Goal: Task Accomplishment & Management: Manage account settings

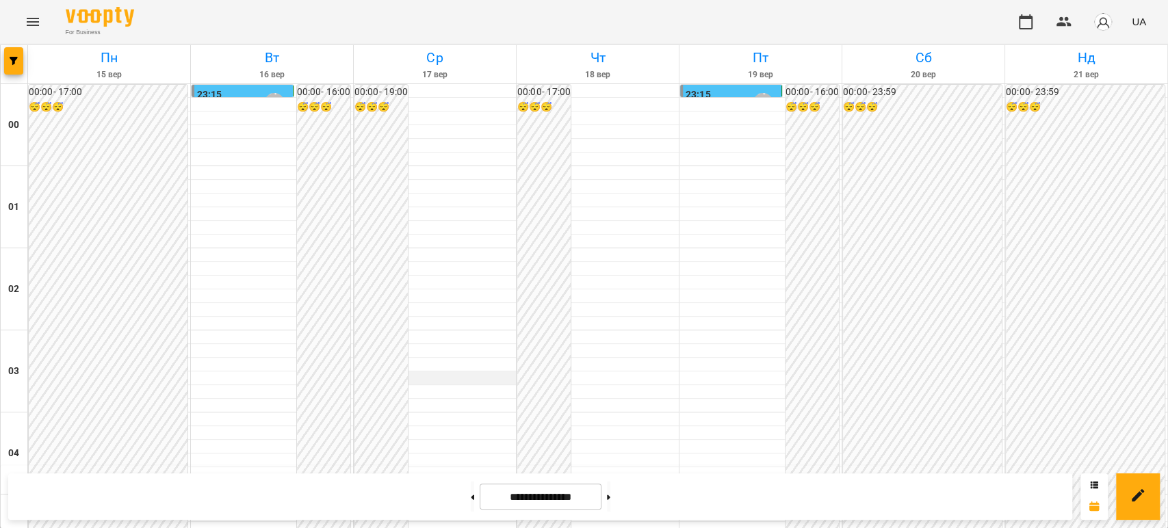
scroll to position [152, 0]
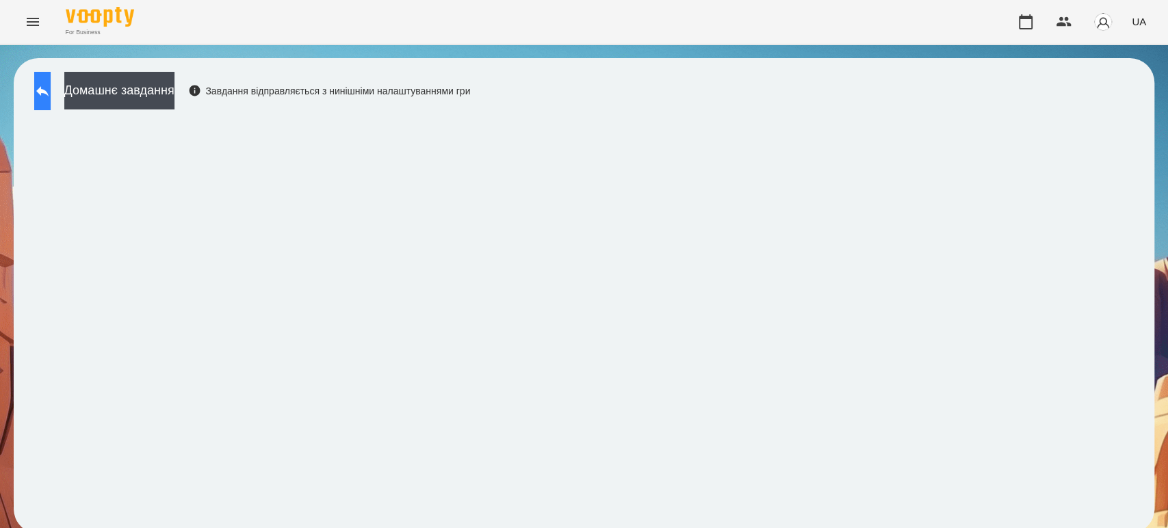
click at [47, 88] on icon at bounding box center [42, 91] width 16 height 16
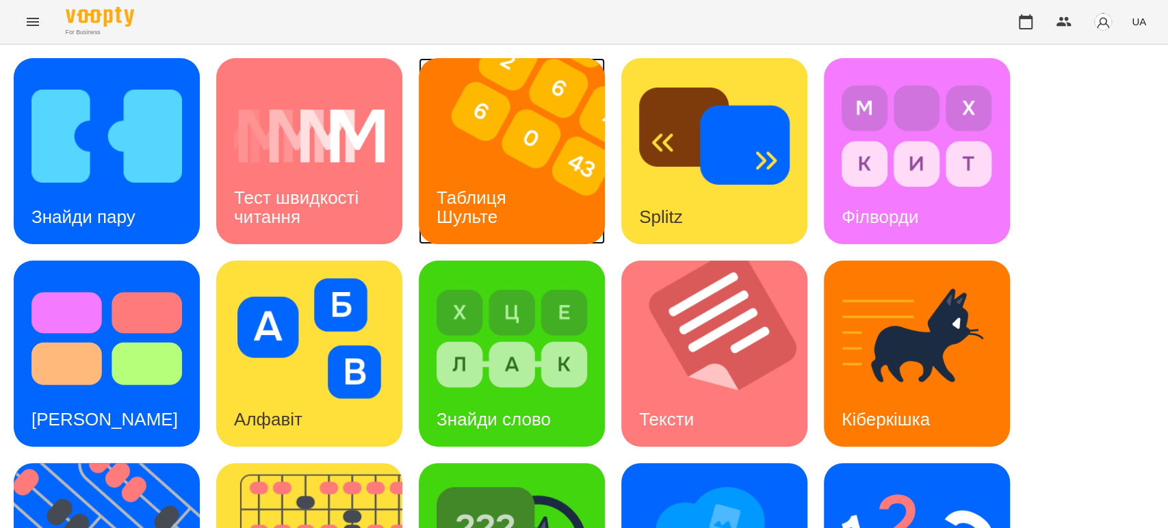
click at [498, 202] on h3 "Таблиця Шульте" at bounding box center [474, 206] width 75 height 39
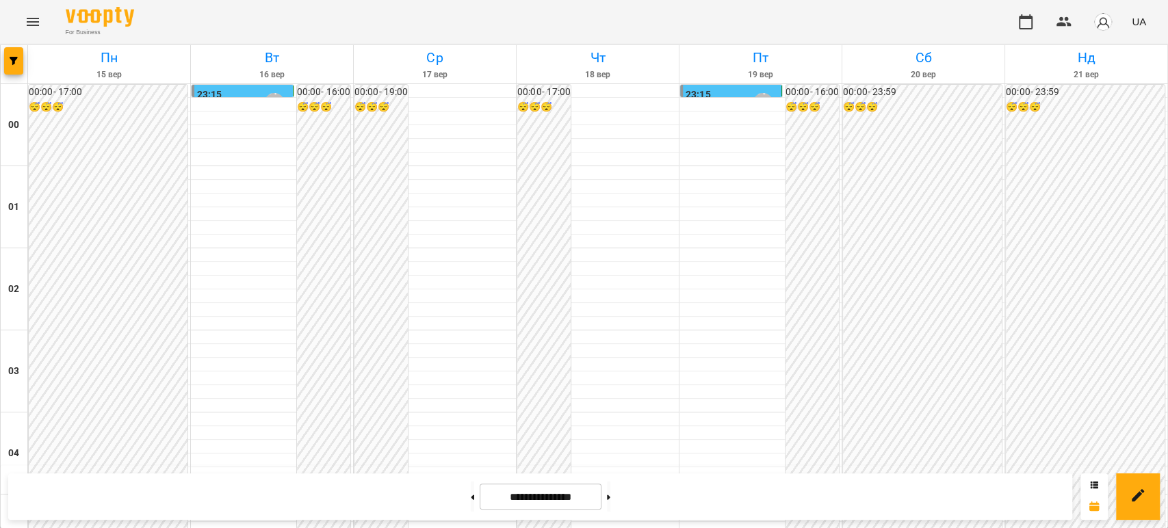
scroll to position [1292, 0]
click at [471, 496] on icon at bounding box center [472, 497] width 3 height 5
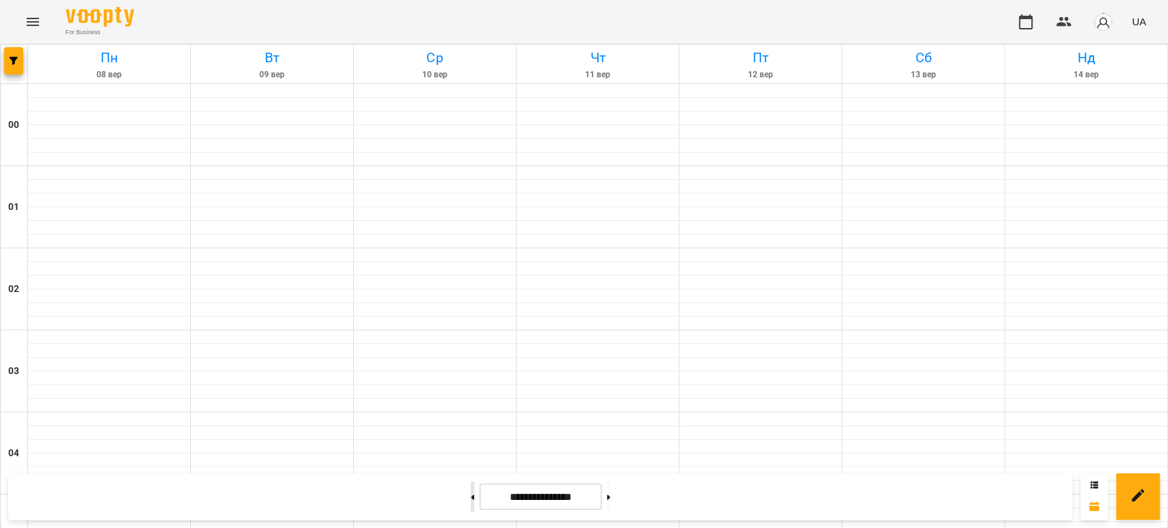
click at [471, 496] on icon at bounding box center [472, 497] width 3 height 5
click at [610, 497] on button at bounding box center [608, 497] width 3 height 30
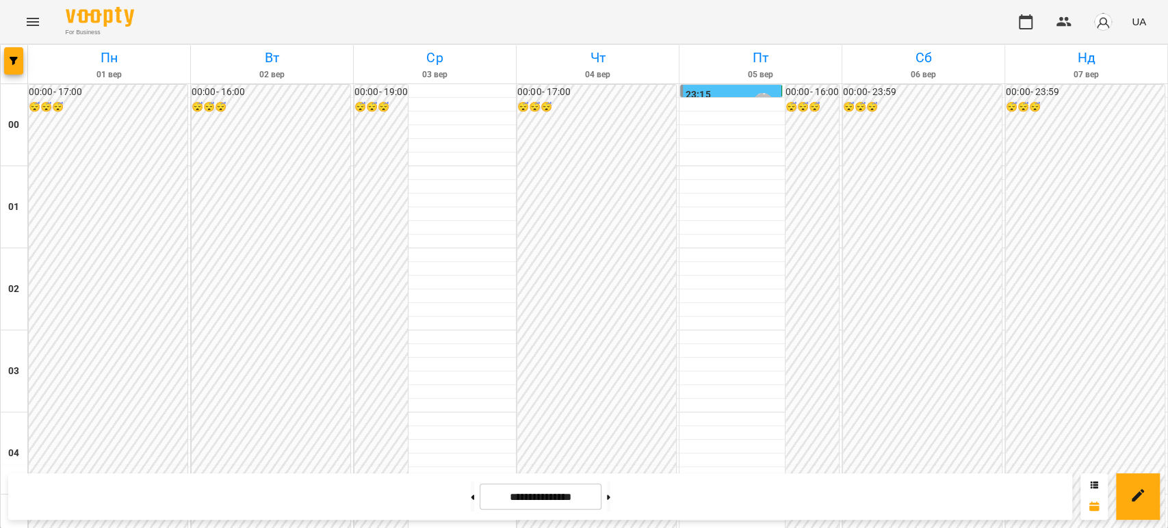
scroll to position [1369, 0]
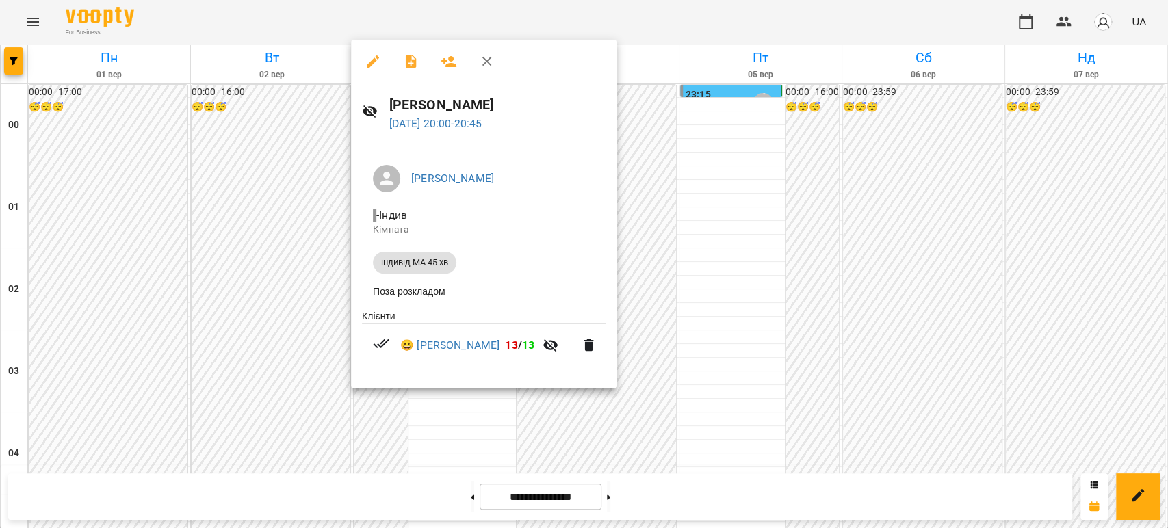
click at [298, 278] on div at bounding box center [584, 264] width 1168 height 528
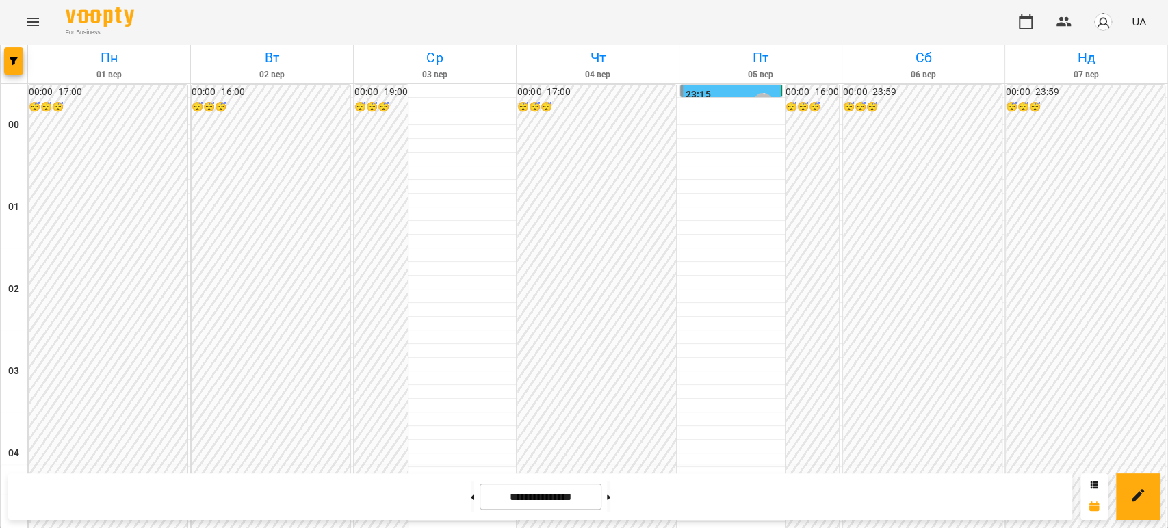
scroll to position [1588, 0]
click at [610, 495] on icon at bounding box center [608, 497] width 3 height 5
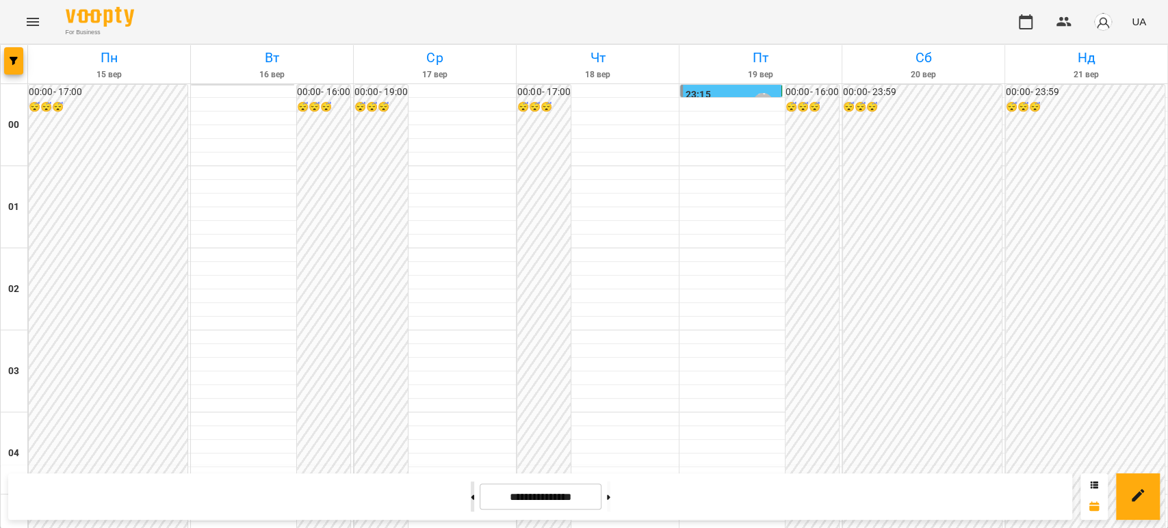
click at [471, 498] on button at bounding box center [472, 497] width 3 height 30
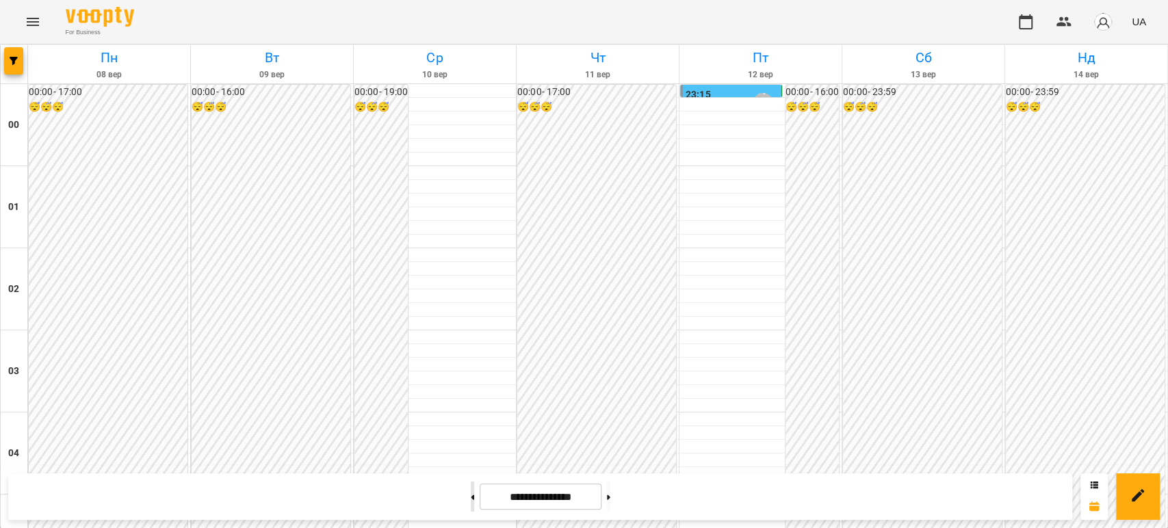
click at [471, 499] on button at bounding box center [472, 497] width 3 height 30
click at [610, 490] on button at bounding box center [608, 497] width 3 height 30
click at [610, 492] on button at bounding box center [608, 497] width 3 height 30
type input "**********"
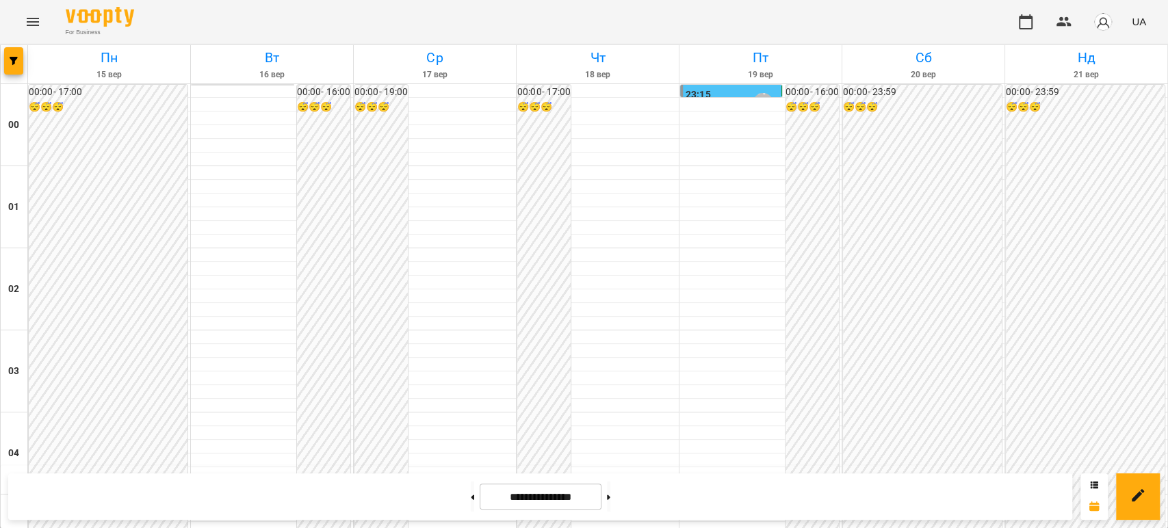
scroll to position [1360, 0]
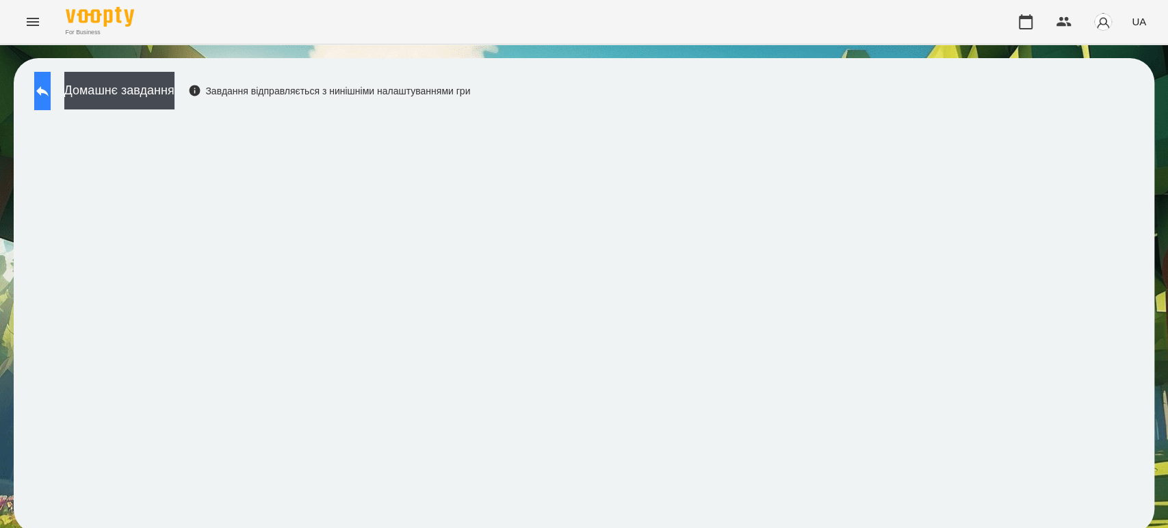
click at [49, 84] on icon at bounding box center [42, 91] width 16 height 16
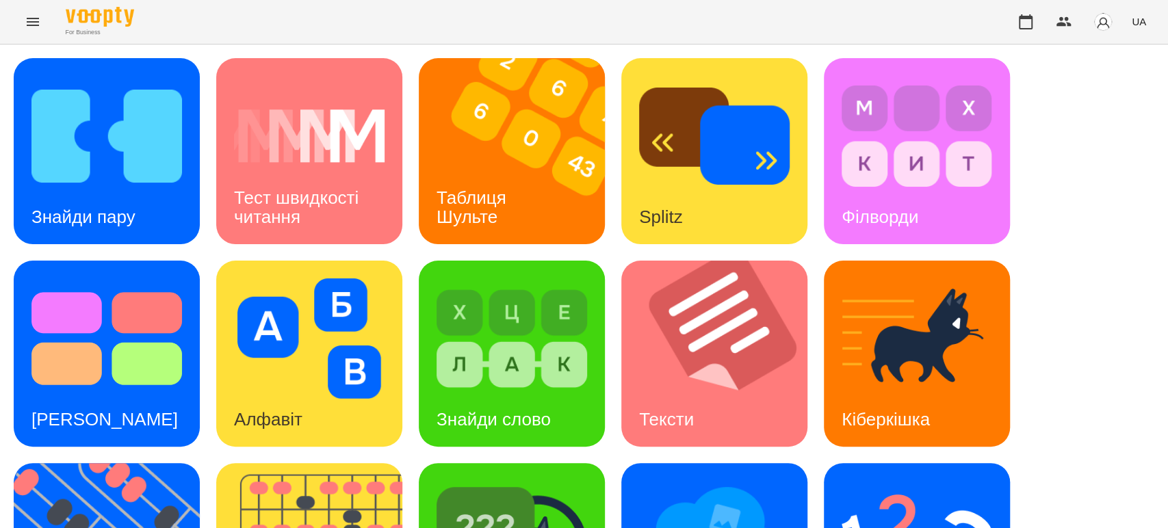
scroll to position [337, 0]
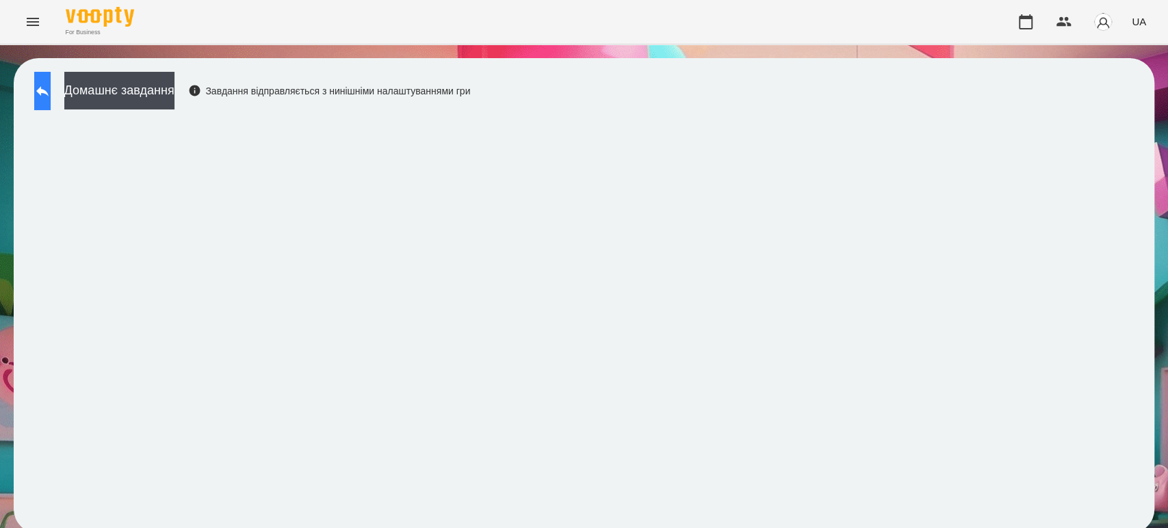
click at [40, 83] on button at bounding box center [42, 91] width 16 height 38
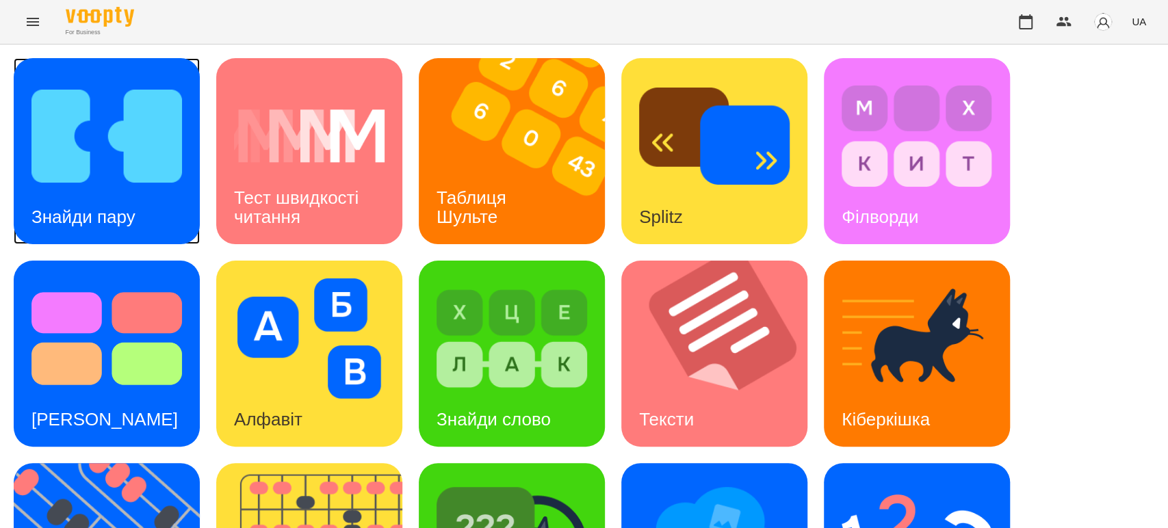
click at [115, 161] on img at bounding box center [106, 136] width 151 height 120
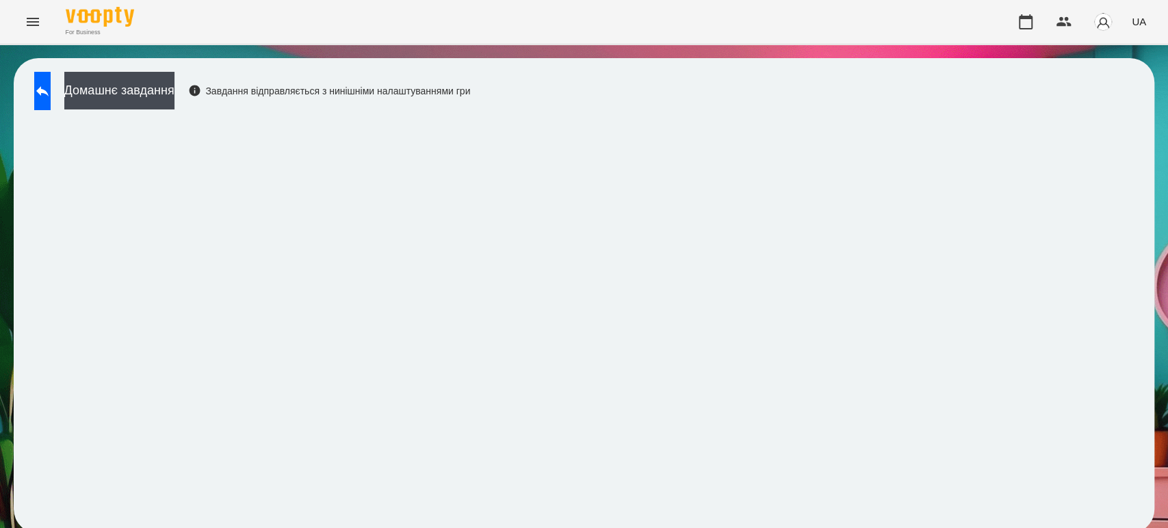
scroll to position [5, 0]
click at [974, 64] on div "Домашнє завдання Завдання відправляється з нинішніми налаштуваннями гри" at bounding box center [584, 296] width 1141 height 476
click at [946, 66] on div "Домашнє завдання Завдання відправляється з нинішніми налаштуваннями гри" at bounding box center [584, 296] width 1141 height 476
click at [50, 83] on icon at bounding box center [42, 91] width 16 height 16
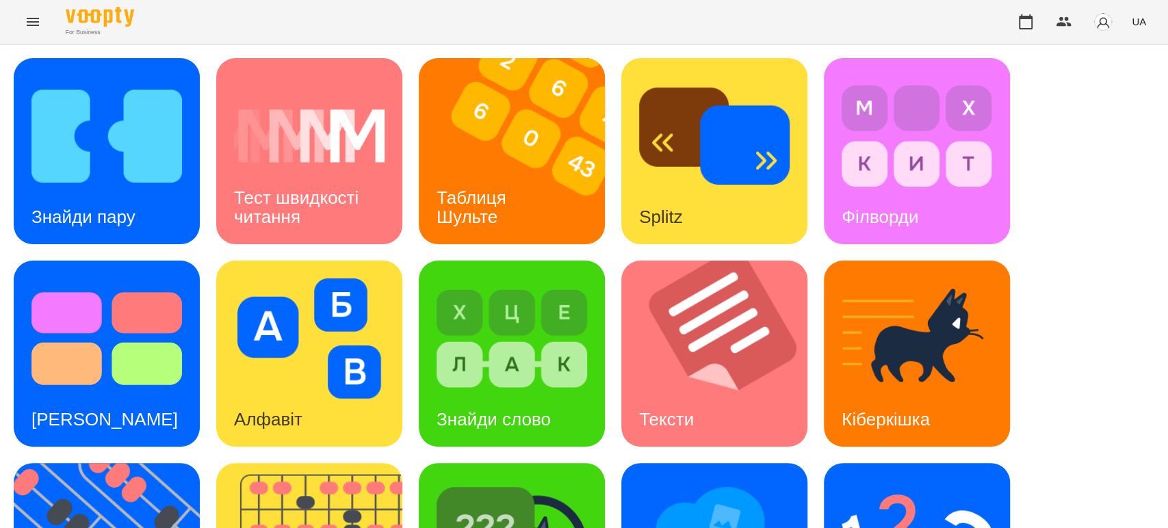
scroll to position [337, 0]
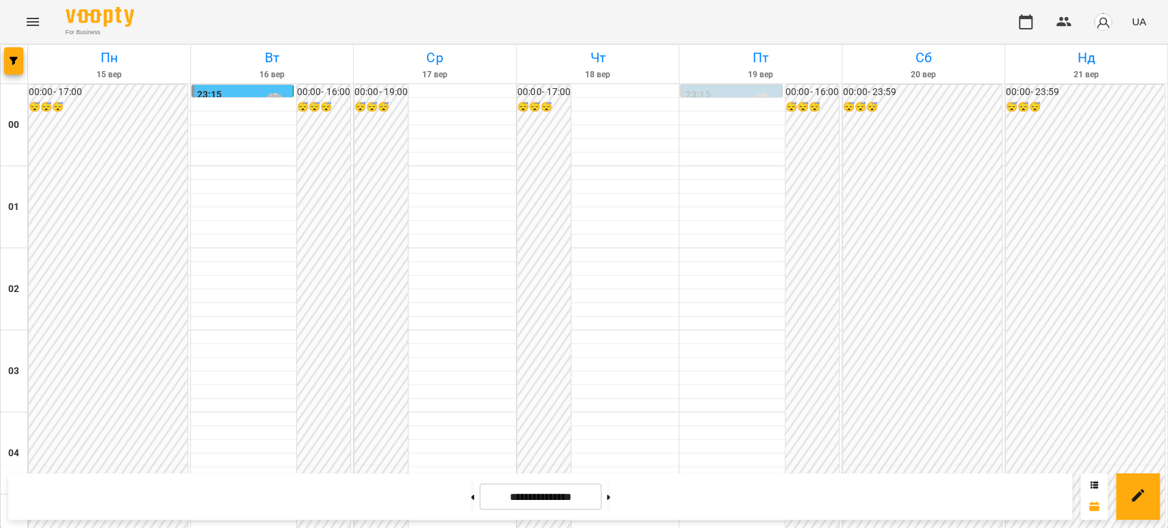
scroll to position [1140, 0]
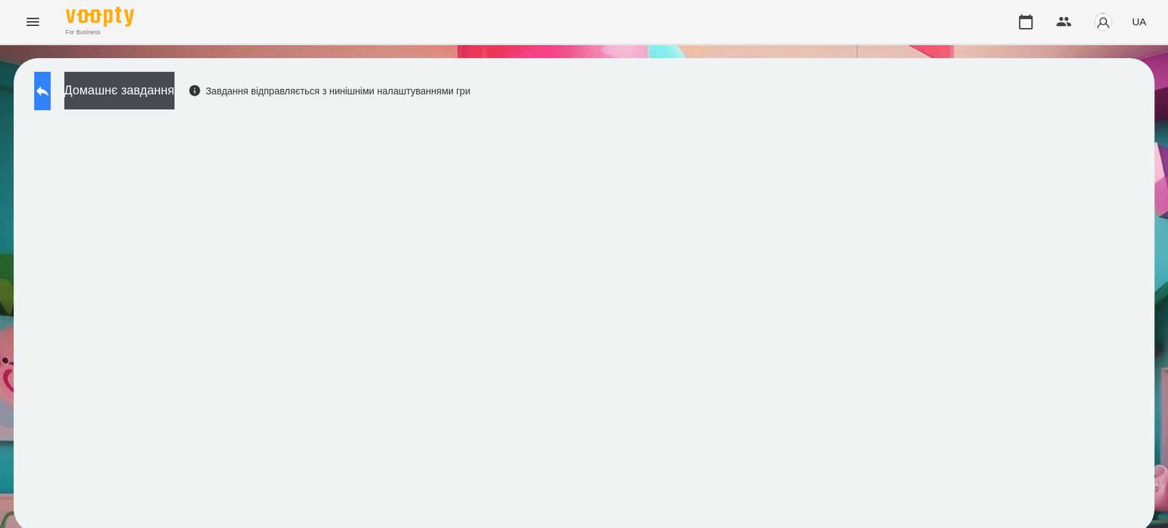
click at [49, 92] on icon at bounding box center [42, 91] width 12 height 10
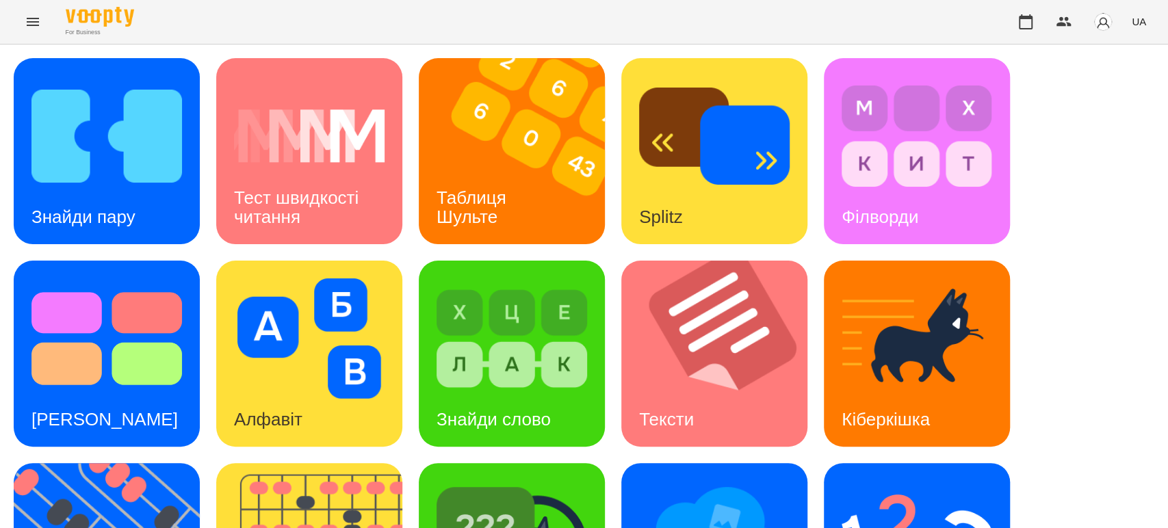
scroll to position [76, 0]
click at [122, 107] on img at bounding box center [106, 136] width 151 height 120
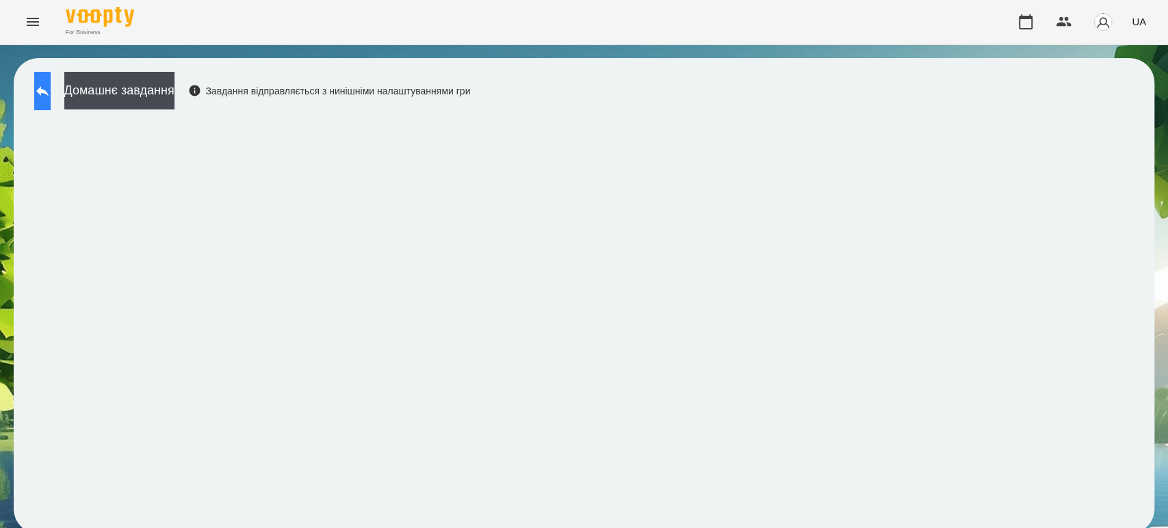
click at [49, 92] on icon at bounding box center [42, 91] width 12 height 10
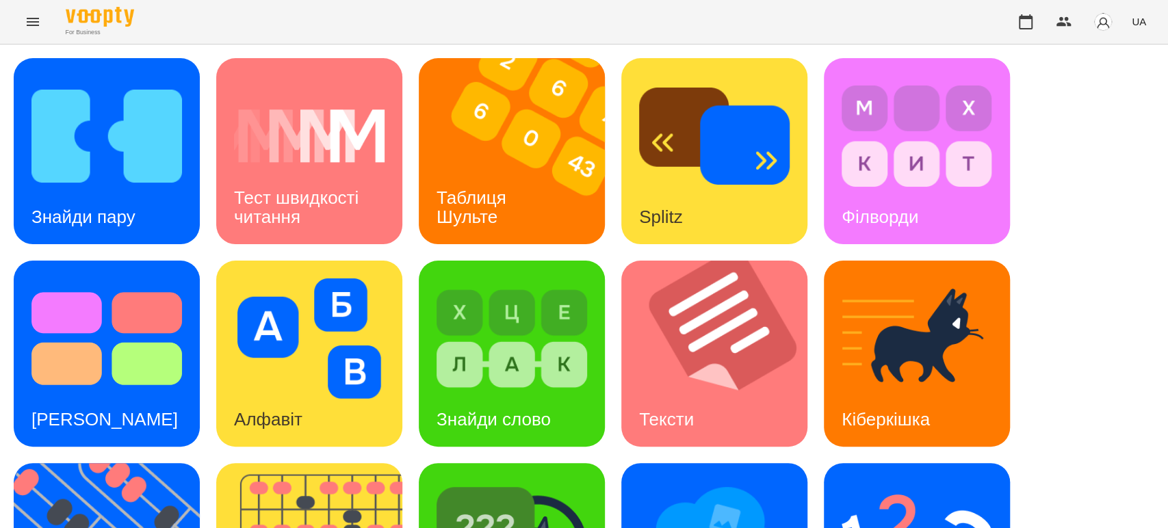
scroll to position [304, 0]
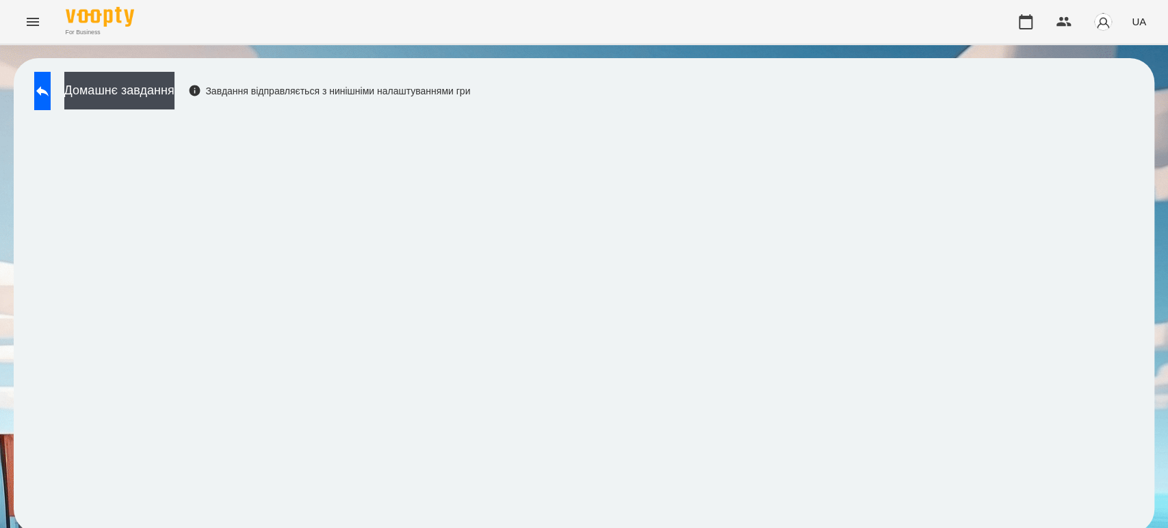
scroll to position [5, 0]
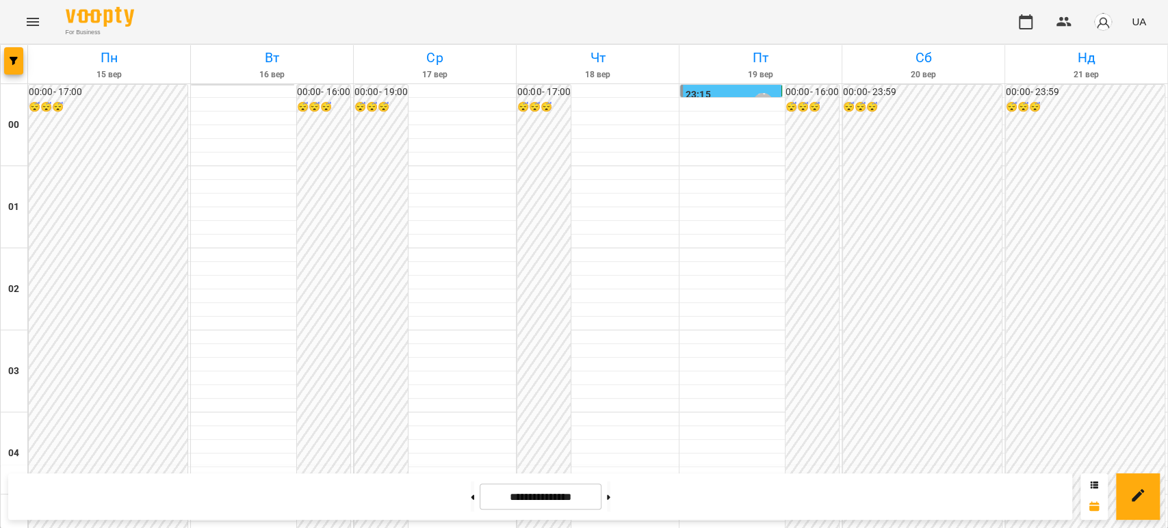
scroll to position [1360, 0]
click at [471, 491] on button at bounding box center [472, 497] width 3 height 30
type input "**********"
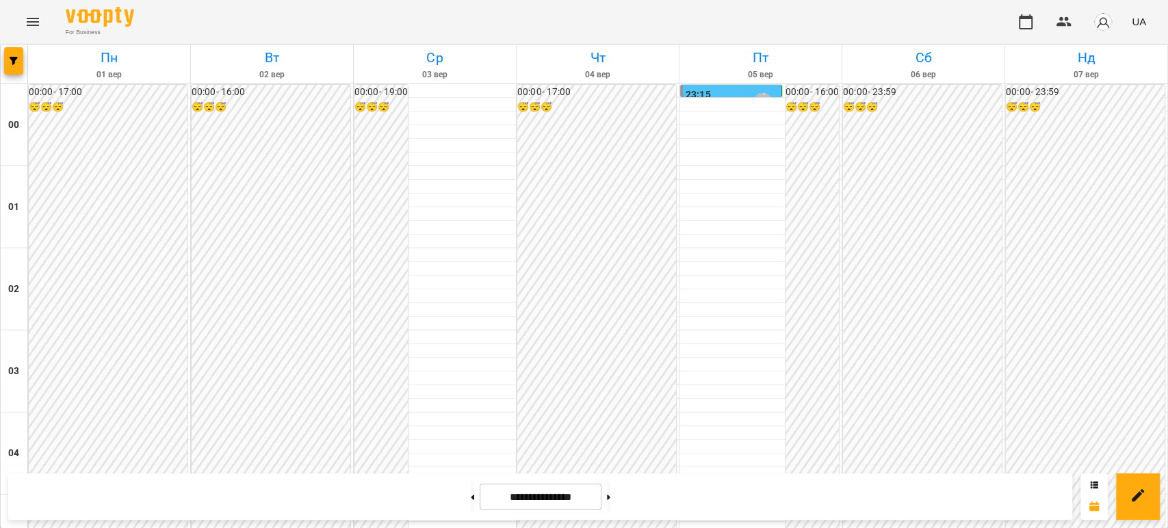
scroll to position [1436, 0]
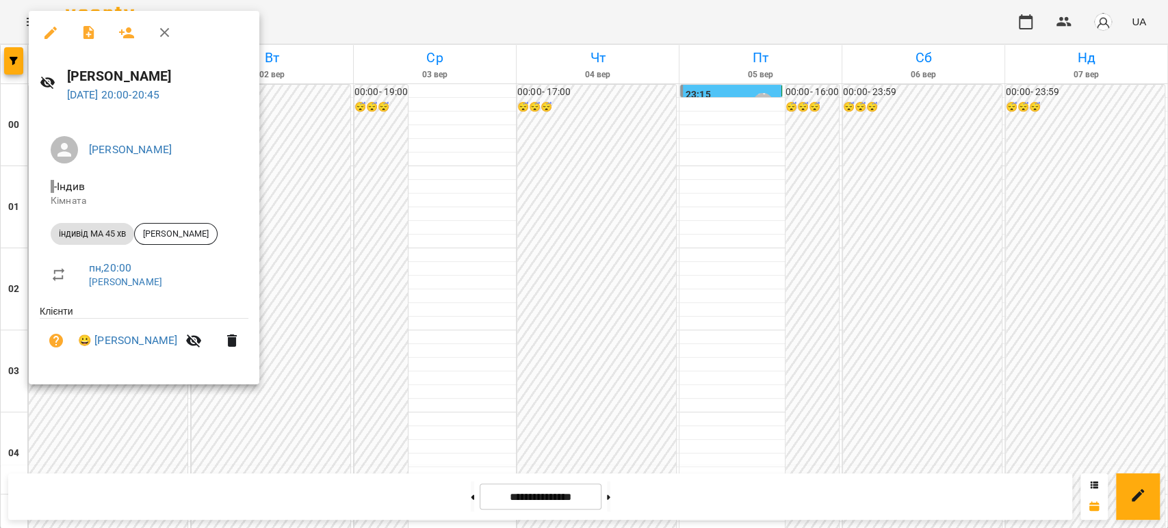
click at [49, 31] on icon "button" at bounding box center [50, 33] width 16 height 16
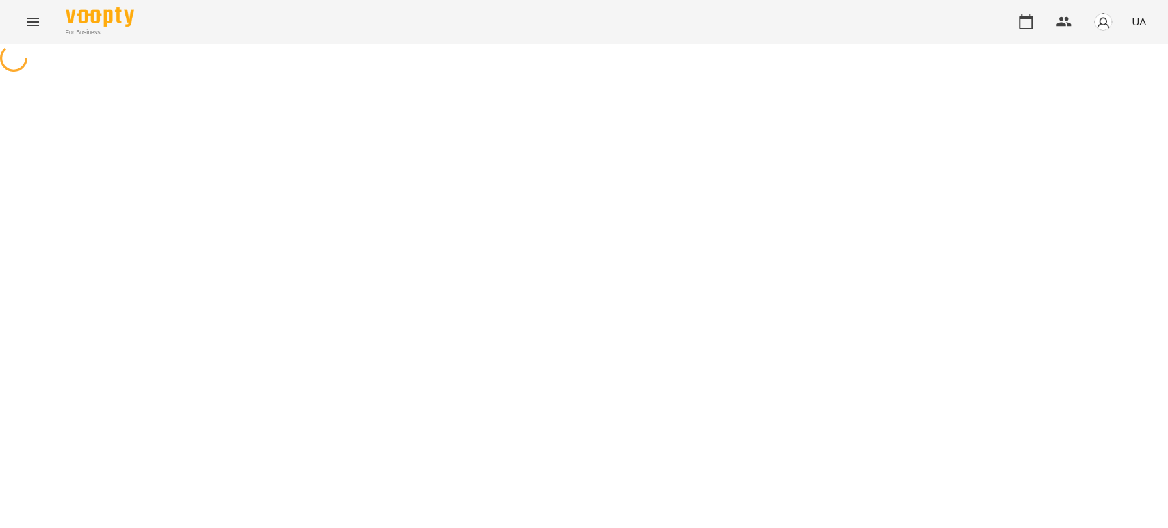
select select "**********"
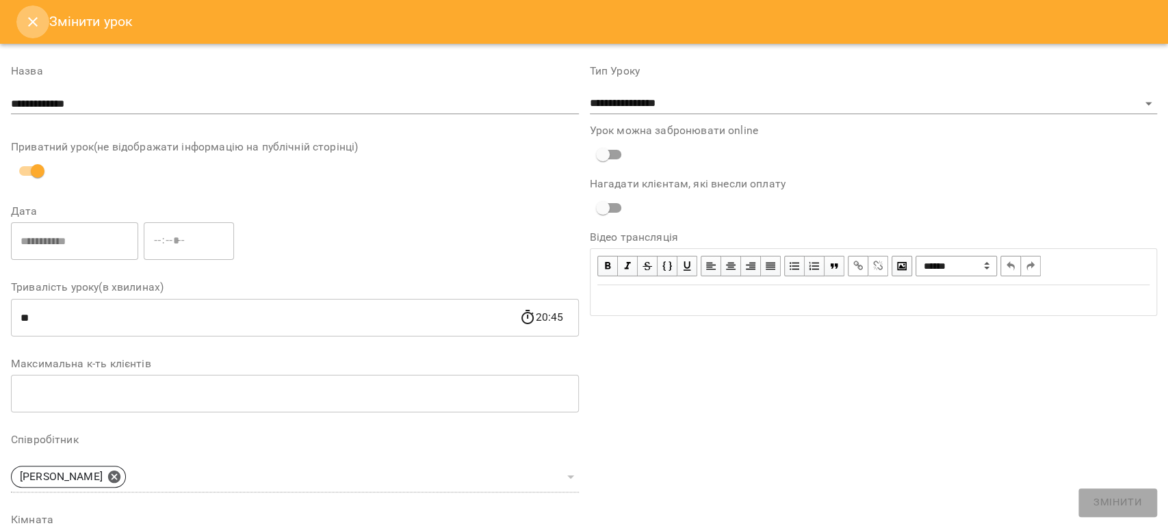
click at [34, 21] on icon "Close" at bounding box center [33, 22] width 10 height 10
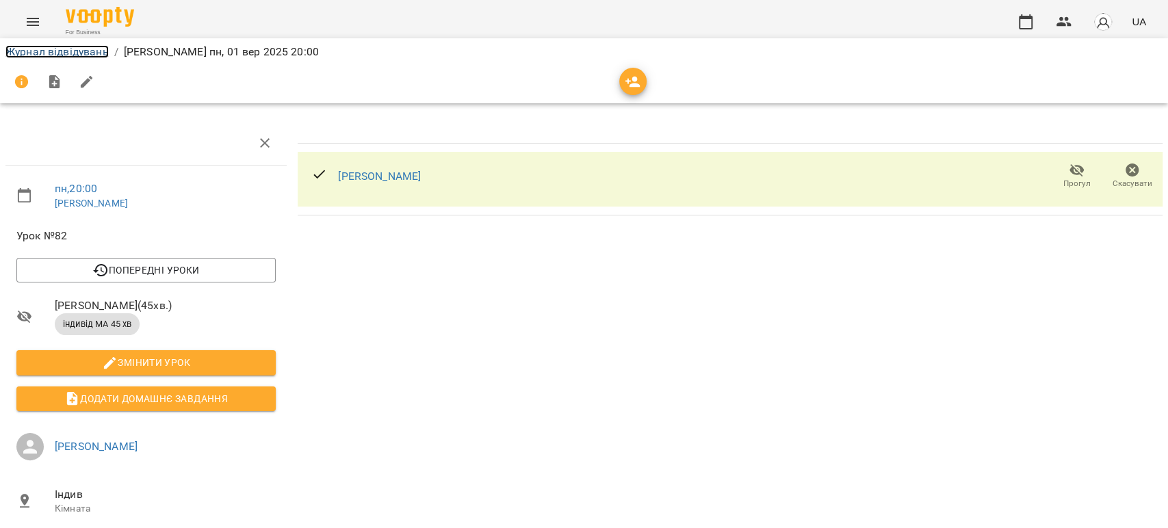
click at [43, 49] on link "Журнал відвідувань" at bounding box center [56, 51] width 103 height 13
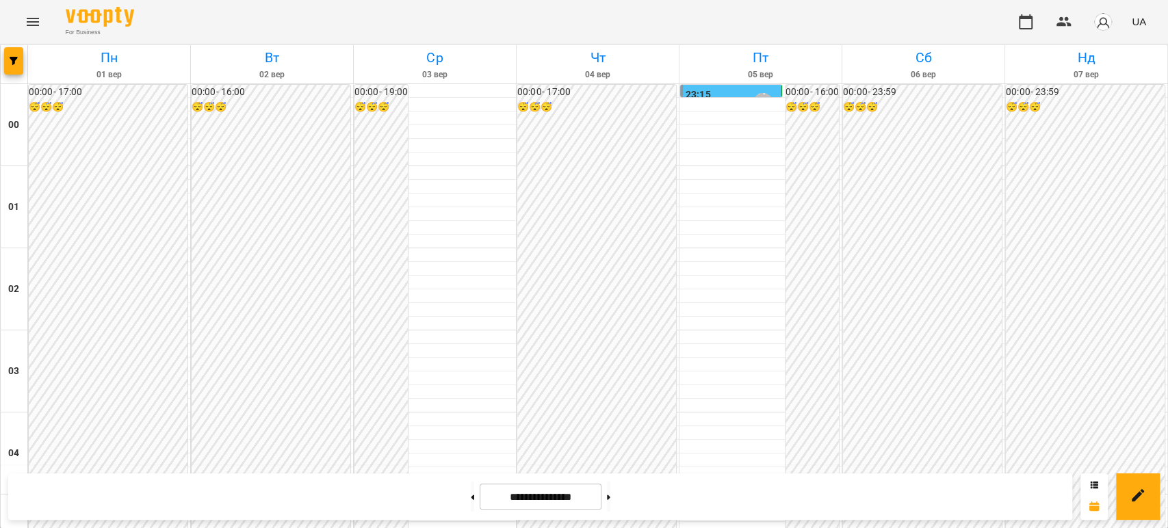
scroll to position [1588, 0]
click at [610, 500] on button at bounding box center [608, 497] width 3 height 30
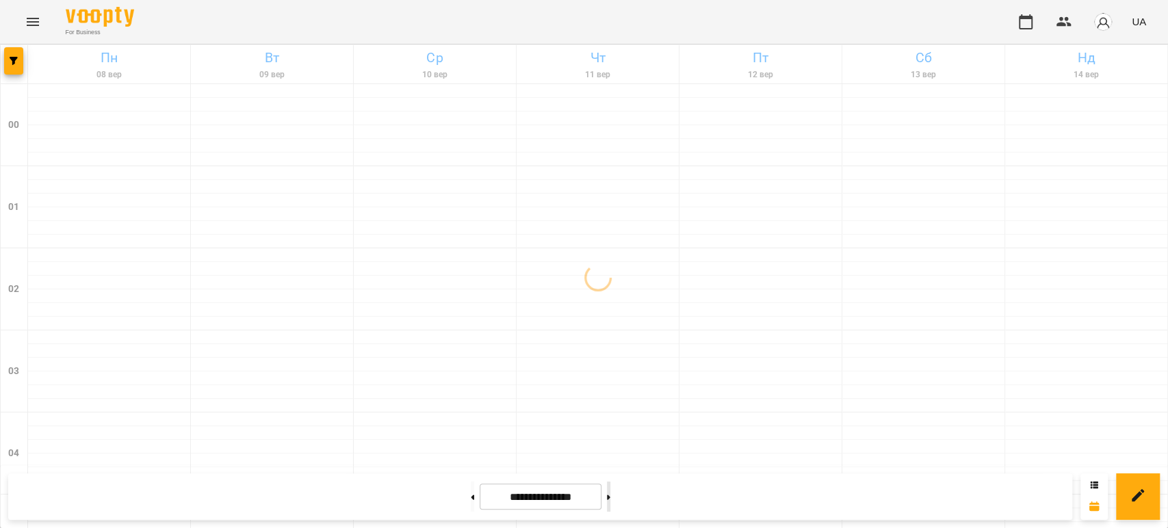
click at [610, 498] on icon at bounding box center [608, 497] width 3 height 5
type input "**********"
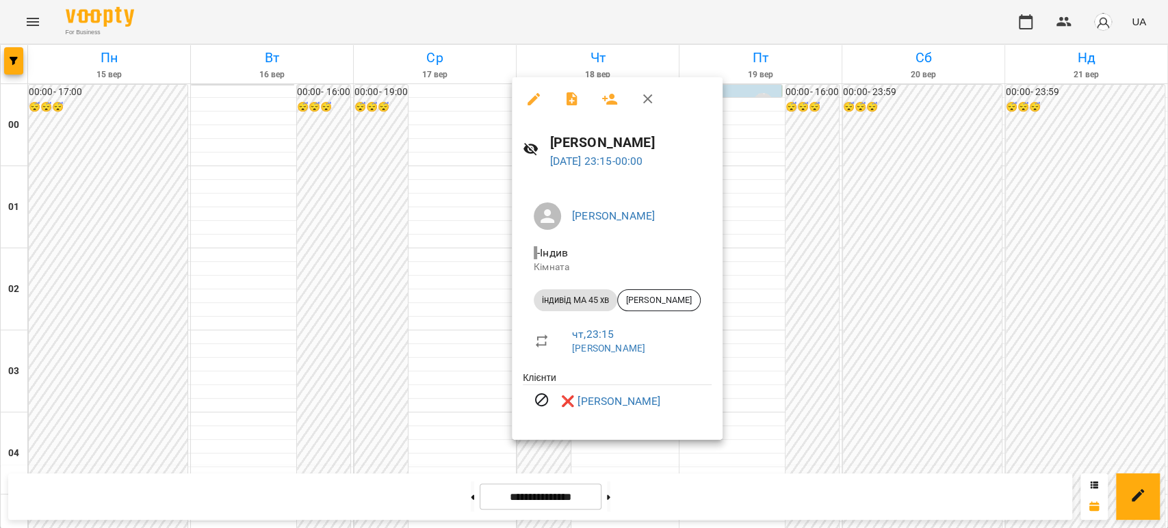
click at [649, 99] on icon "button" at bounding box center [648, 99] width 16 height 16
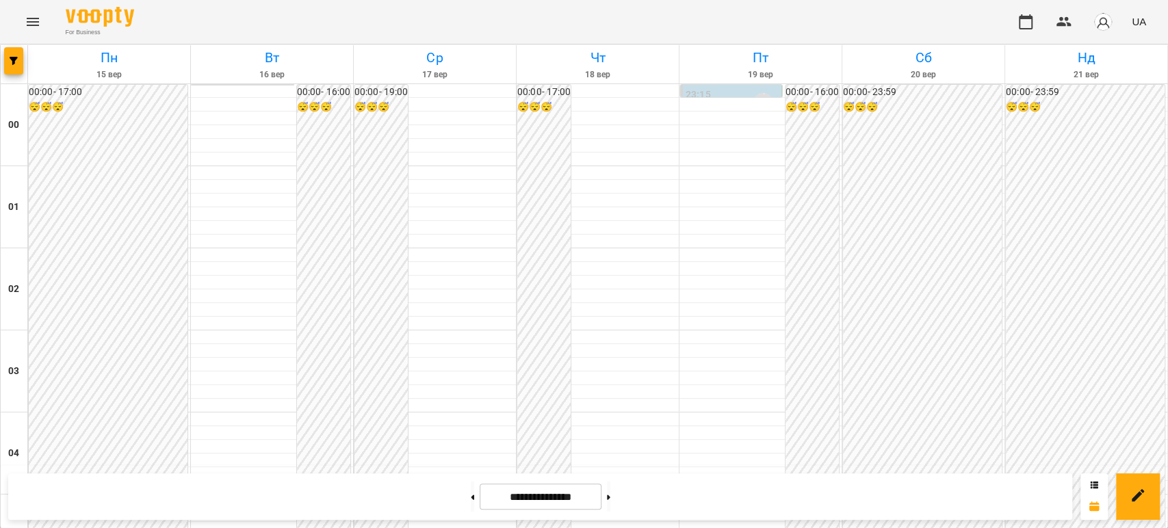
scroll to position [1436, 0]
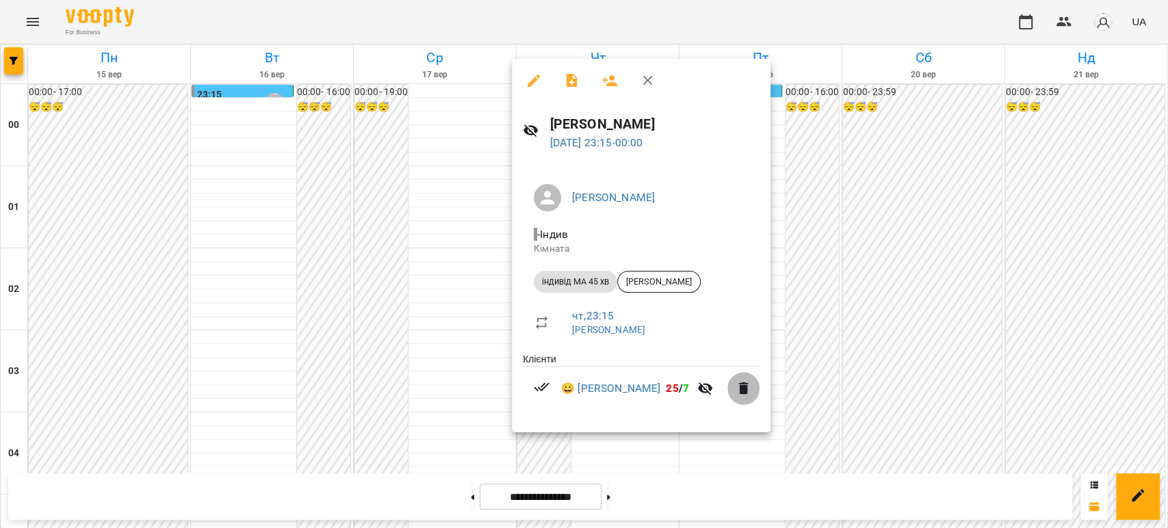
click at [736, 387] on icon "button" at bounding box center [744, 388] width 16 height 16
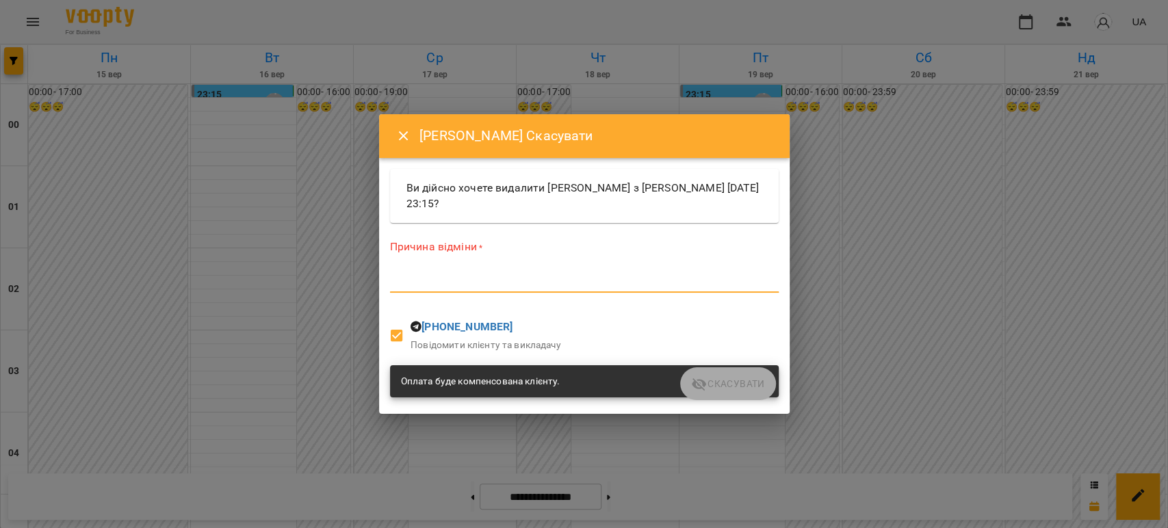
click at [510, 278] on textarea at bounding box center [584, 281] width 389 height 13
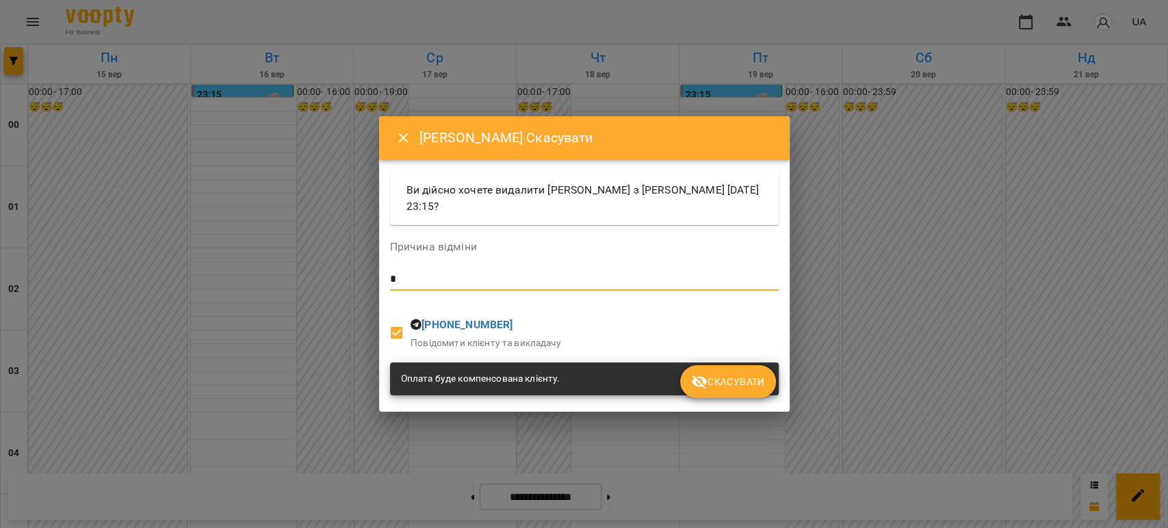
click at [730, 384] on span "Скасувати" at bounding box center [727, 382] width 73 height 16
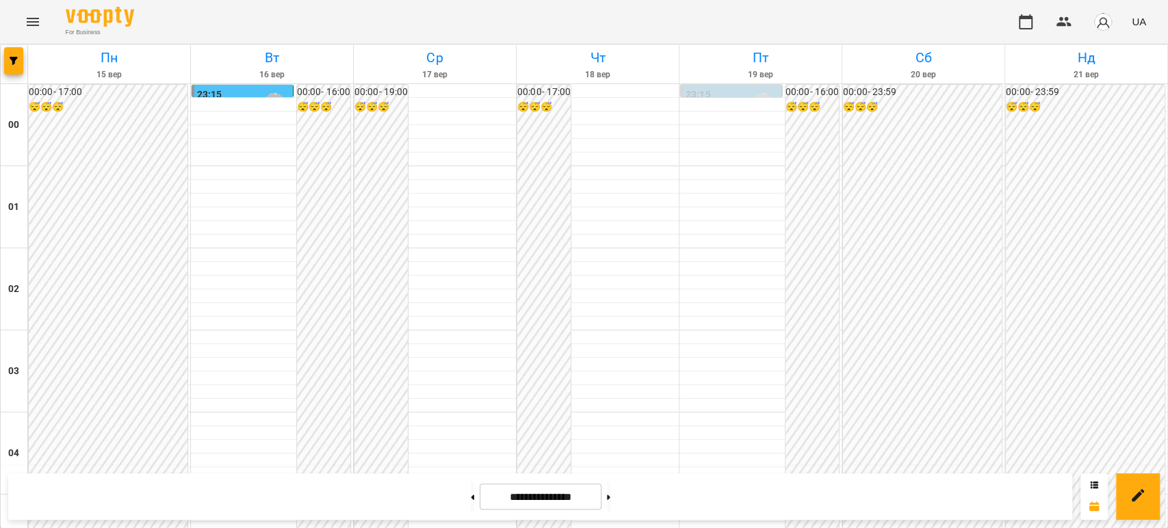
scroll to position [1512, 0]
